Goal: Transaction & Acquisition: Purchase product/service

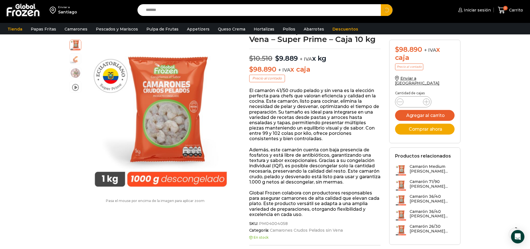
type input "*******"
click at [381, 4] on button "Search" at bounding box center [387, 10] width 12 height 12
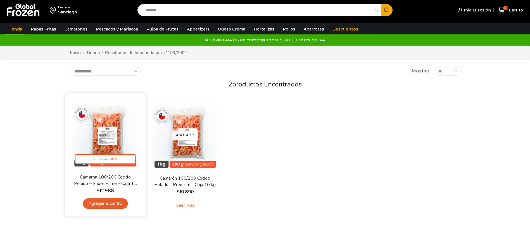
drag, startPoint x: 100, startPoint y: 125, endPoint x: 88, endPoint y: 119, distance: 13.1
click at [100, 124] on img at bounding box center [105, 134] width 72 height 72
